Goal: Task Accomplishment & Management: Complete application form

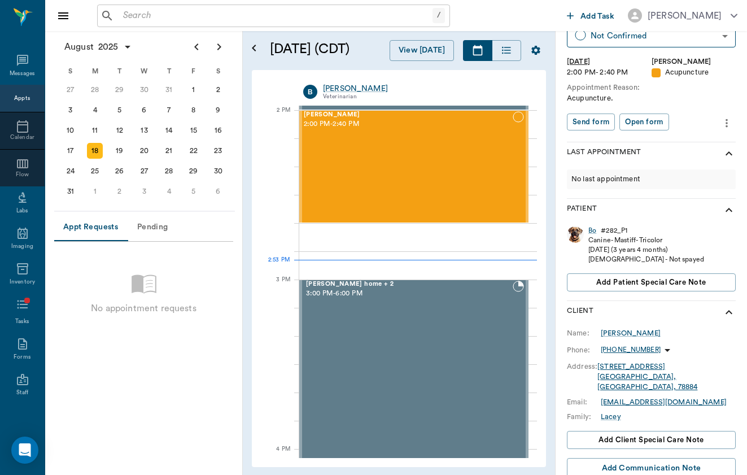
scroll to position [78, 0]
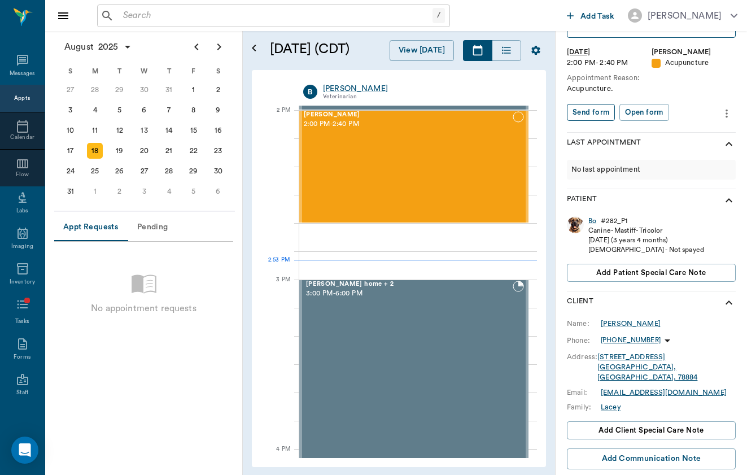
click at [593, 112] on button "Send form" at bounding box center [591, 112] width 48 height 17
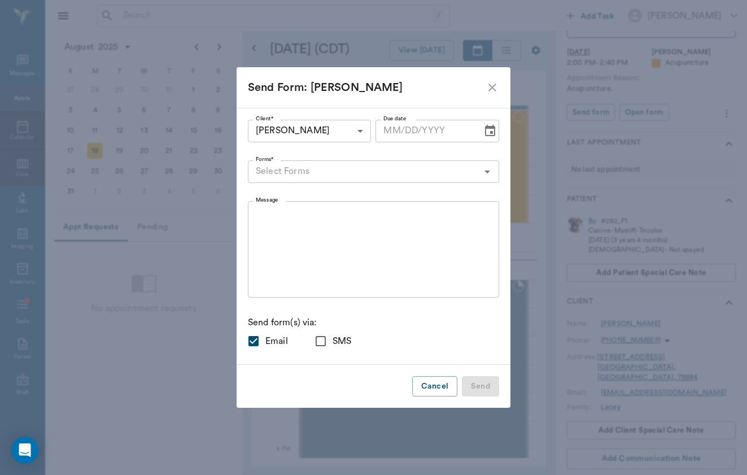
click at [419, 168] on input "Forms*" at bounding box center [364, 172] width 226 height 16
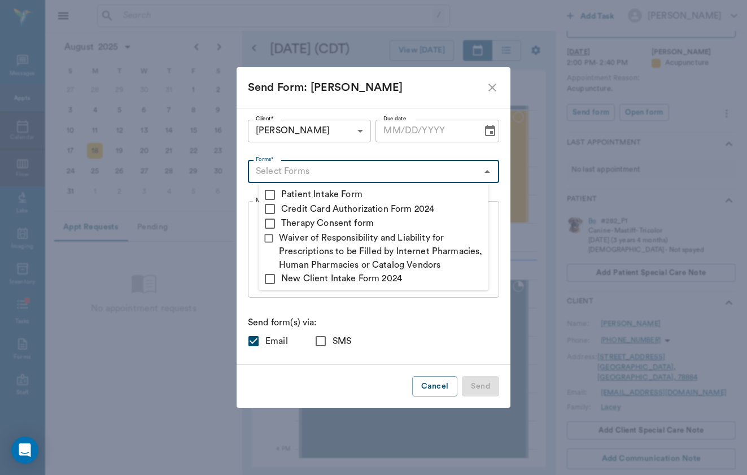
click at [474, 91] on div "Send Form: [PERSON_NAME]" at bounding box center [367, 87] width 238 height 18
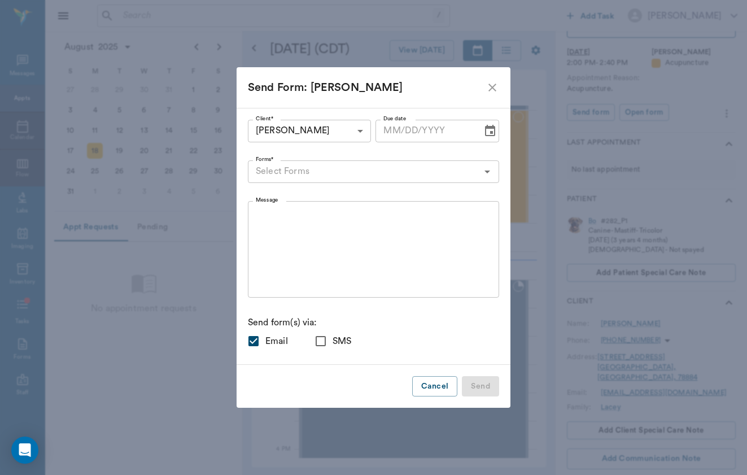
click at [485, 90] on icon "close" at bounding box center [492, 88] width 14 height 14
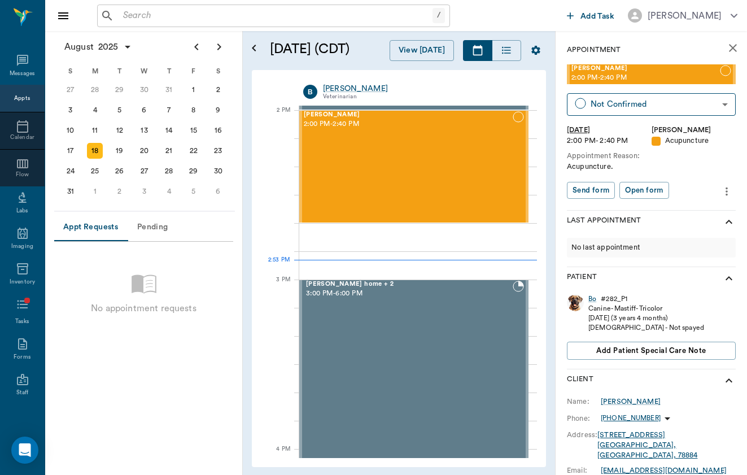
scroll to position [0, 0]
click at [208, 17] on input "text" at bounding box center [276, 16] width 314 height 16
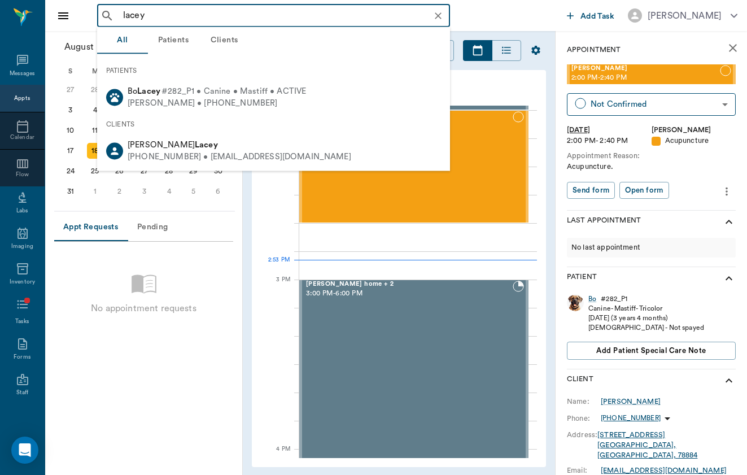
type input "lacey"
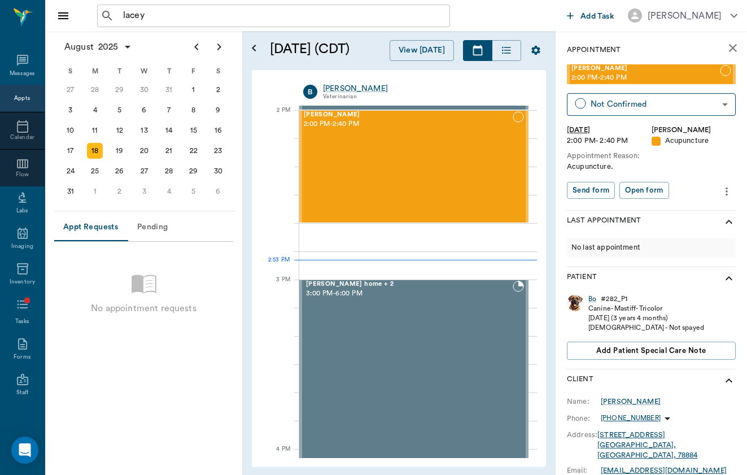
click at [511, 15] on div "lacey ​" at bounding box center [329, 16] width 465 height 23
click at [602, 185] on button "Send form" at bounding box center [591, 190] width 48 height 17
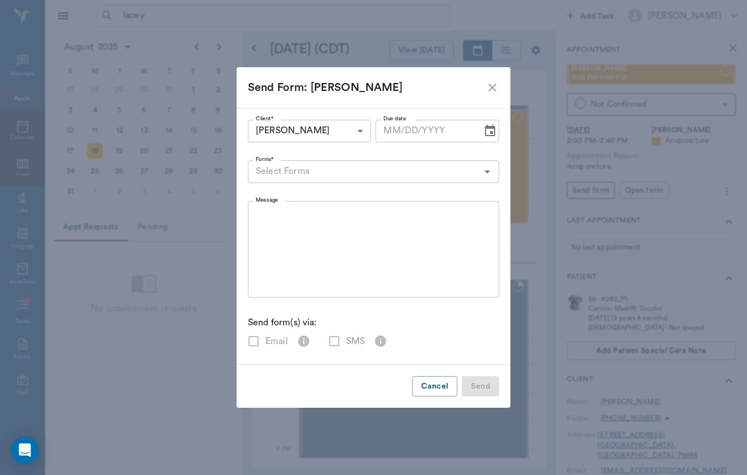
checkbox input "true"
click at [390, 181] on div "Forms*" at bounding box center [373, 171] width 251 height 23
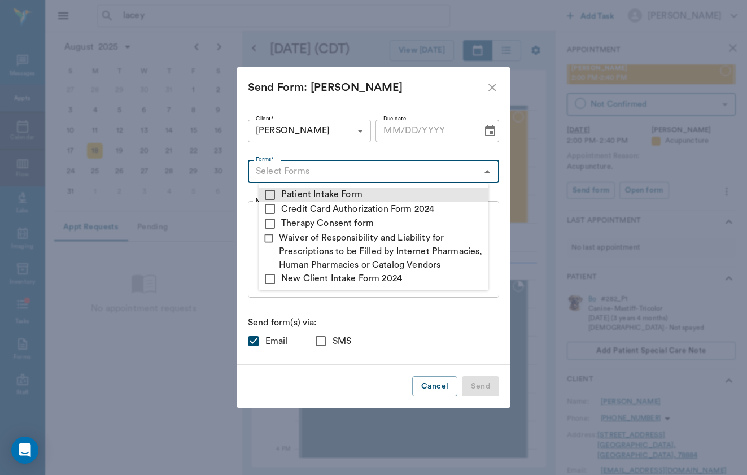
click at [283, 194] on li "Patient Intake Form" at bounding box center [374, 194] width 230 height 15
checkbox input "true"
type textarea "Please complete the following forms before your visit: • Patient Intake Form: […"
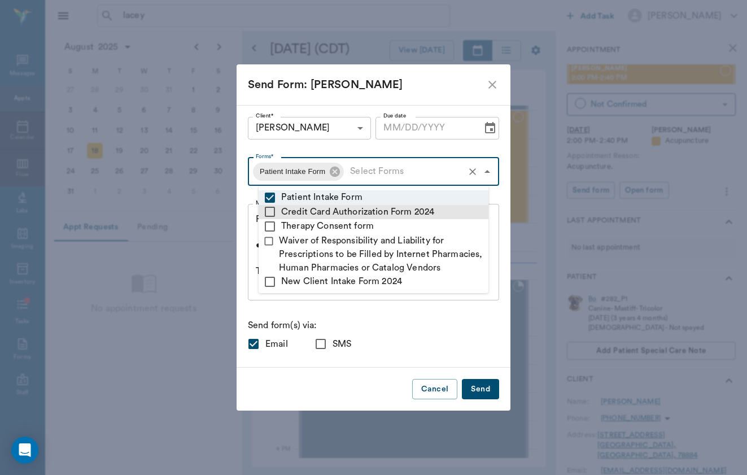
click at [301, 213] on li "Credit Card Authorization Form 2024" at bounding box center [374, 212] width 230 height 15
checkbox input "true"
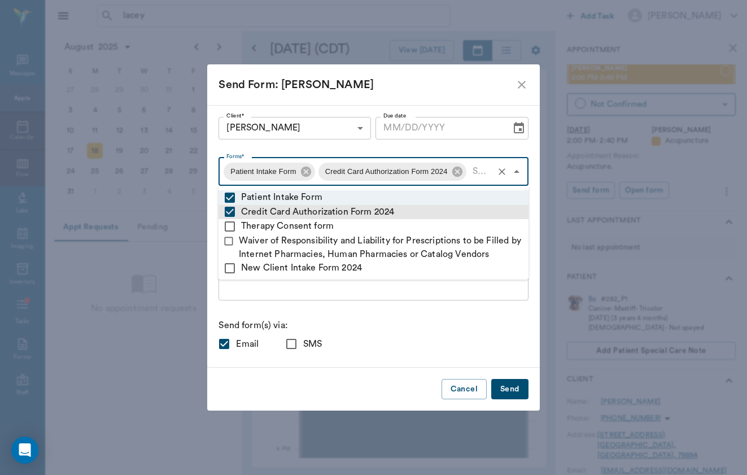
type textarea "Please complete the following forms before your visit: • Patient Intake Form: […"
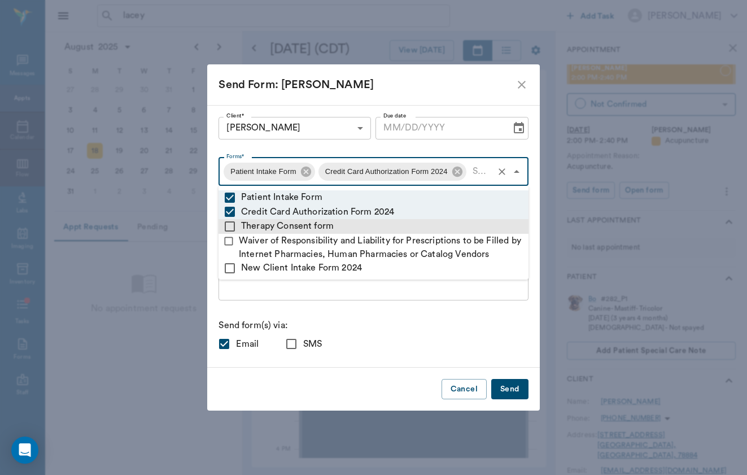
click at [295, 225] on li "Therapy Consent form" at bounding box center [373, 226] width 310 height 15
checkbox input "true"
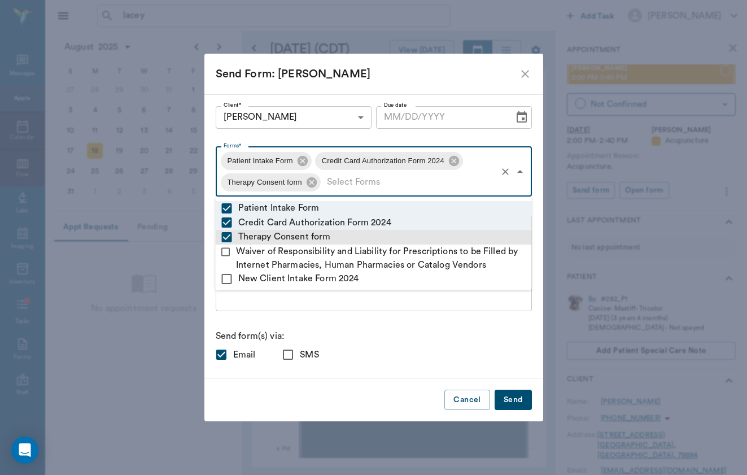
type textarea "Please complete the following forms before your visit: • Patient Intake Form: […"
click at [371, 362] on div "Email SMS" at bounding box center [374, 355] width 316 height 24
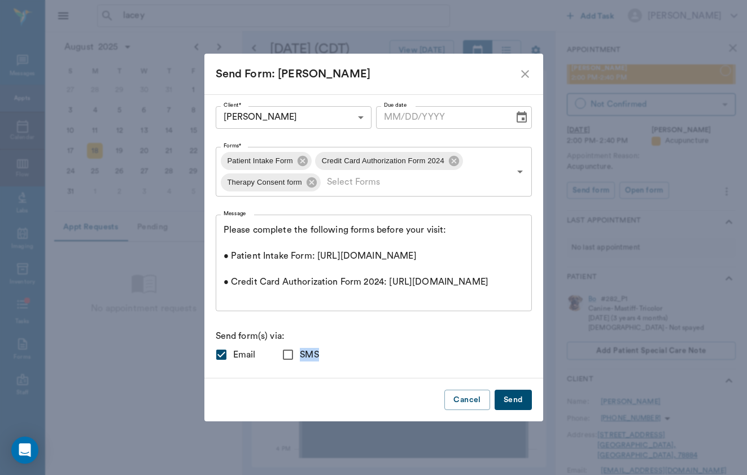
click at [308, 357] on span "SMS" at bounding box center [309, 355] width 19 height 14
click at [300, 357] on input "SMS" at bounding box center [288, 355] width 24 height 24
checkbox input "true"
type input "MM/DD/YYYY"
click at [428, 112] on input "MM/DD/YYYY" at bounding box center [441, 117] width 130 height 23
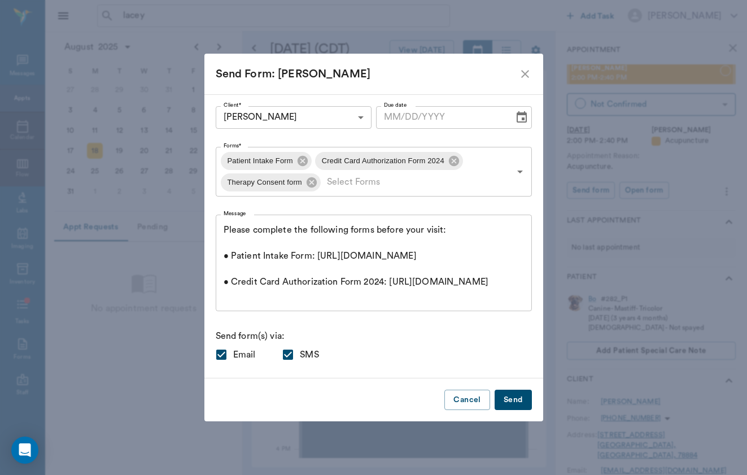
click at [518, 117] on icon "Choose date" at bounding box center [522, 118] width 14 height 14
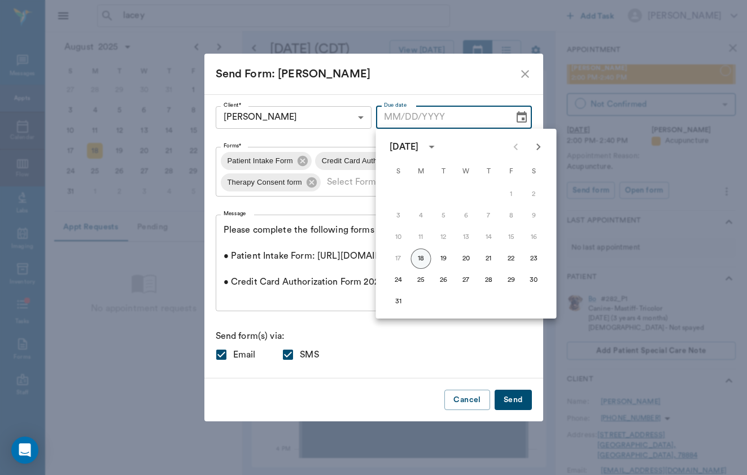
click at [422, 258] on button "18" at bounding box center [421, 258] width 20 height 20
type input "[DATE]"
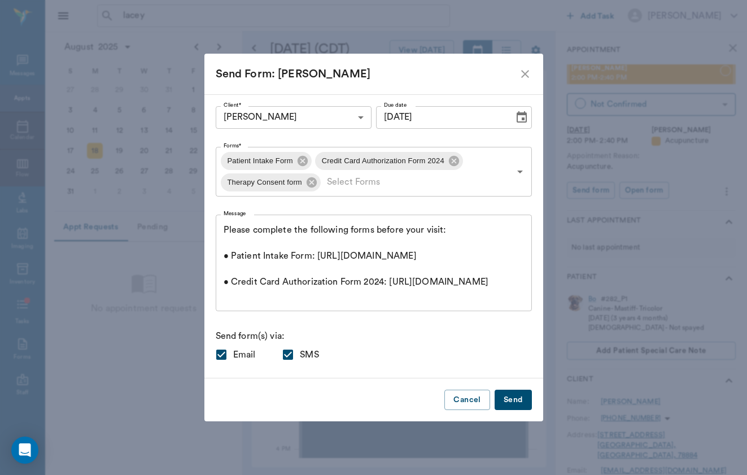
click at [517, 393] on button "Send" at bounding box center [512, 399] width 37 height 21
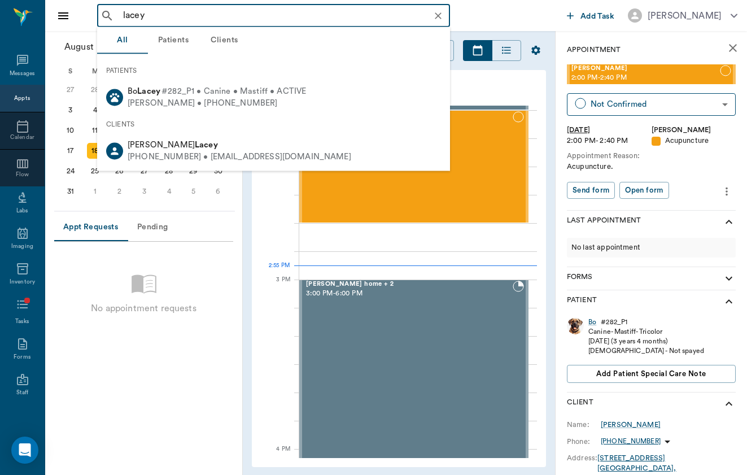
click at [287, 16] on input "lacey" at bounding box center [283, 16] width 328 height 16
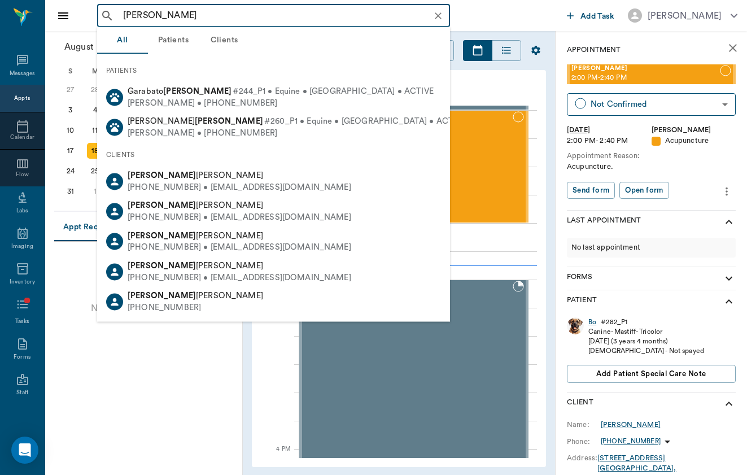
click at [198, 23] on input "[PERSON_NAME]" at bounding box center [283, 16] width 328 height 16
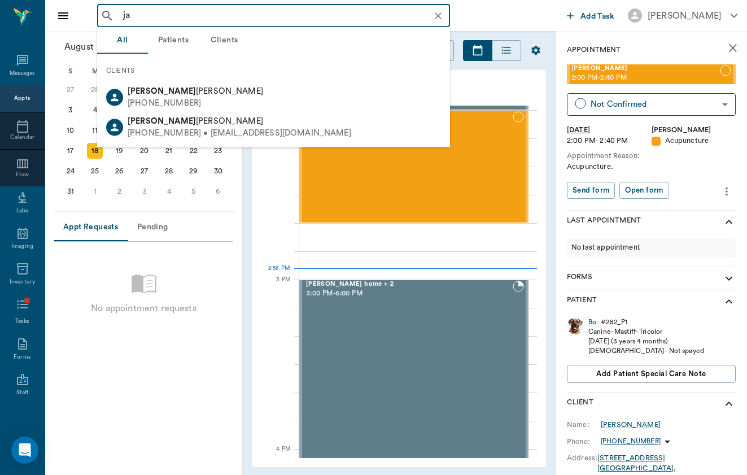
type input "j"
